Goal: Information Seeking & Learning: Learn about a topic

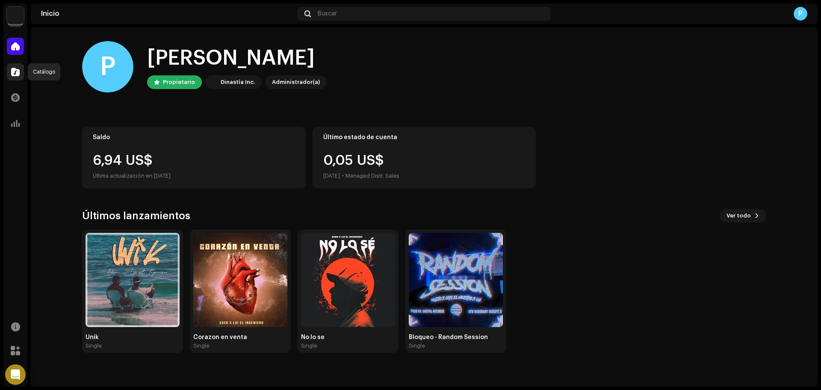
click at [15, 68] on span at bounding box center [15, 71] width 9 height 7
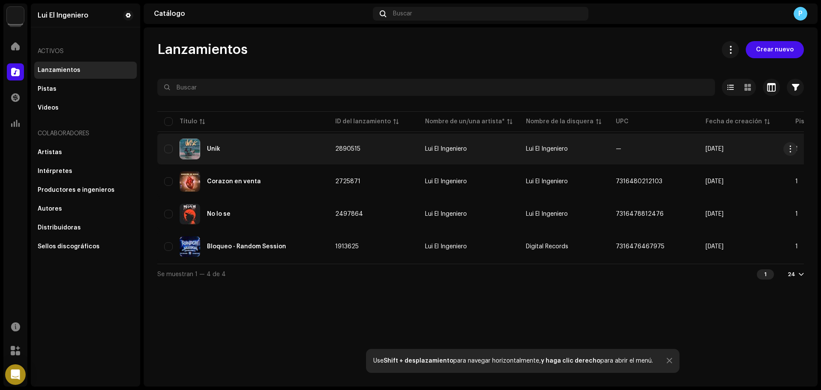
click at [239, 142] on div "Unik" at bounding box center [242, 149] width 157 height 21
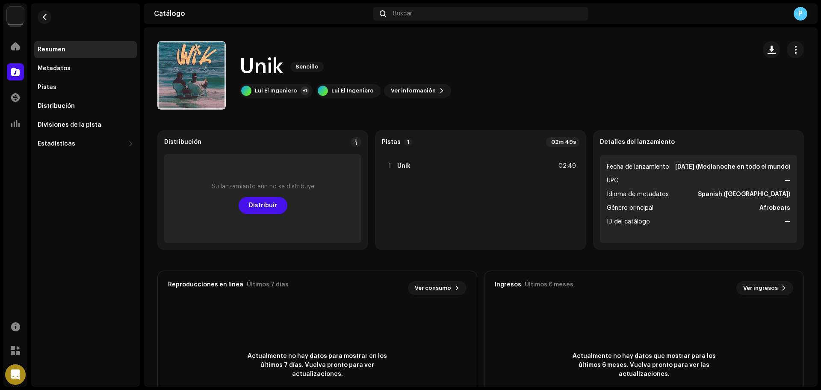
click at [796, 11] on div "P" at bounding box center [801, 14] width 14 height 14
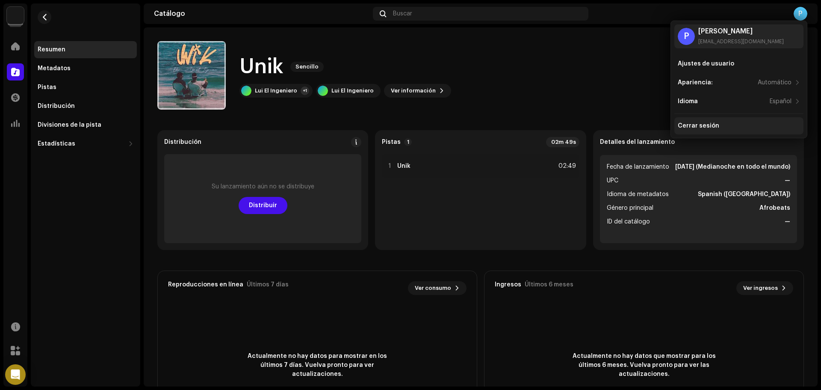
click at [713, 122] on div "Cerrar sesión" at bounding box center [698, 125] width 41 height 7
